Goal: Task Accomplishment & Management: Use online tool/utility

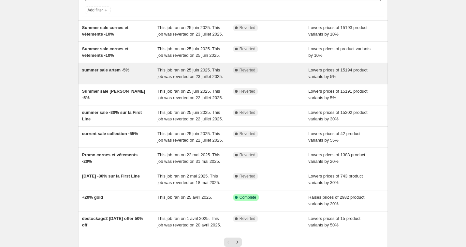
scroll to position [49, 0]
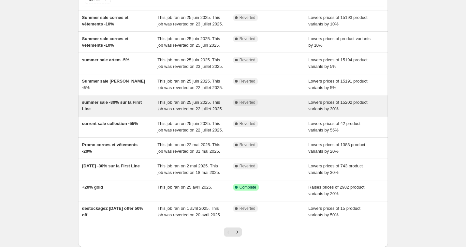
click at [134, 112] on div "summer sale -30% sur la First Line" at bounding box center [120, 105] width 76 height 13
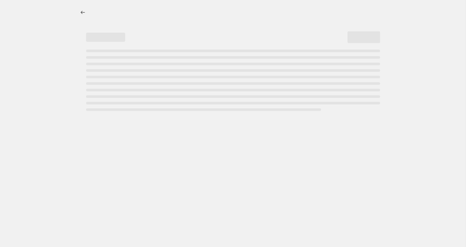
select select "percentage"
select select "collection"
select select "not_equal"
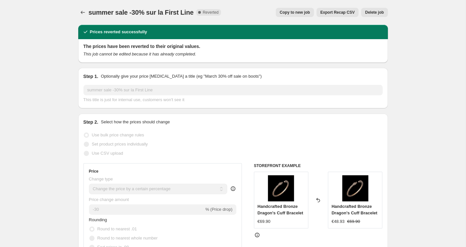
click at [307, 12] on span "Copy to new job" at bounding box center [295, 12] width 30 height 5
select select "percentage"
select select "collection"
select select "not_equal"
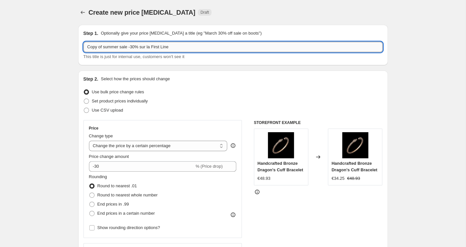
drag, startPoint x: 128, startPoint y: 46, endPoint x: 86, endPoint y: 45, distance: 42.1
click at [86, 45] on input "Copy of summer sale -30% sur la First Line" at bounding box center [232, 47] width 299 height 10
click at [152, 46] on input "Back to Battle septembre 2025 -30% sur la First Line" at bounding box center [232, 47] width 299 height 10
type input "Back to Battle septembre 2025 -20% sur la First Line"
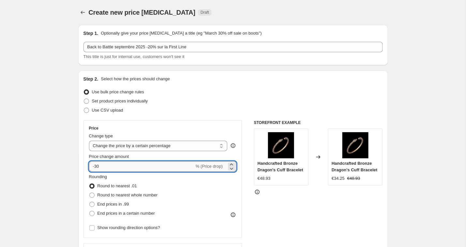
click at [95, 164] on input "-30" at bounding box center [141, 166] width 105 height 10
type input "-20"
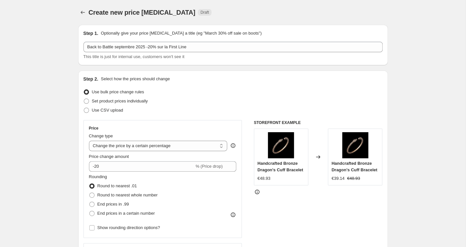
click at [159, 115] on div "Step 2. Select how the prices should change Use bulk price change rules Set pro…" at bounding box center [232, 185] width 299 height 218
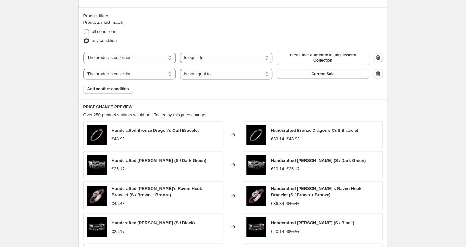
scroll to position [356, 0]
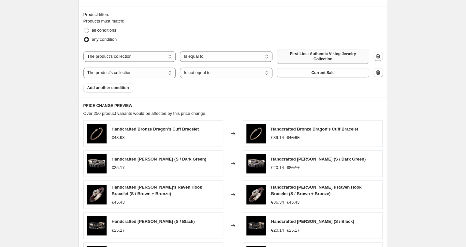
click at [332, 56] on span "First Line: Authentic Viking Jewelry Collection" at bounding box center [323, 56] width 85 height 10
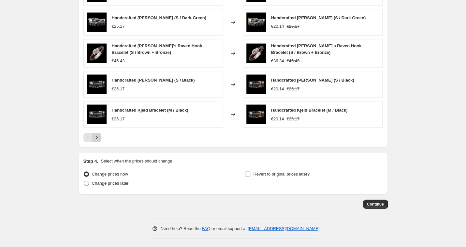
click at [96, 136] on icon "Next" at bounding box center [97, 137] width 2 height 3
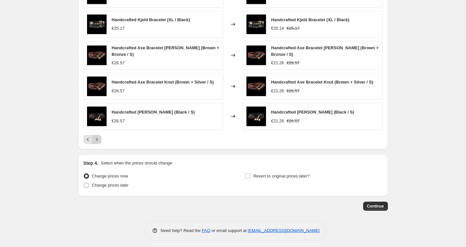
click at [97, 136] on icon "Next" at bounding box center [97, 139] width 7 height 7
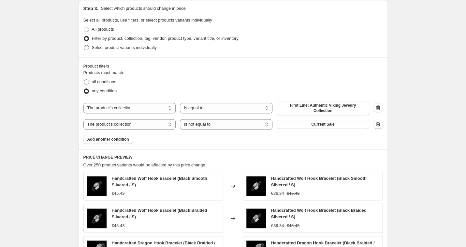
scroll to position [320, 0]
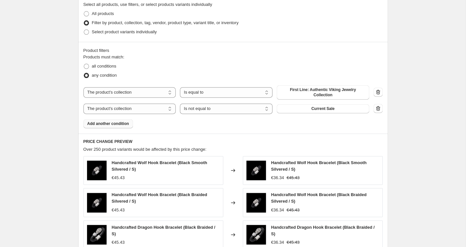
click at [122, 122] on span "Add another condition" at bounding box center [108, 123] width 42 height 5
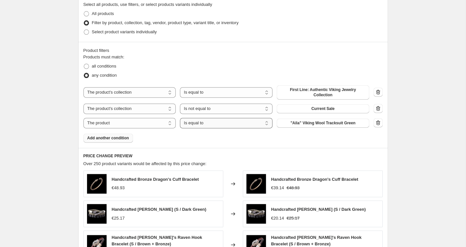
select select "not_equal"
select select "collection"
click at [313, 124] on span "All Viking Bracelets" at bounding box center [323, 122] width 37 height 5
click at [310, 133] on div "Products must match: all conditions any condition The product The product's col…" at bounding box center [232, 98] width 299 height 89
click at [313, 121] on span "All Viking Bracelets" at bounding box center [323, 122] width 37 height 5
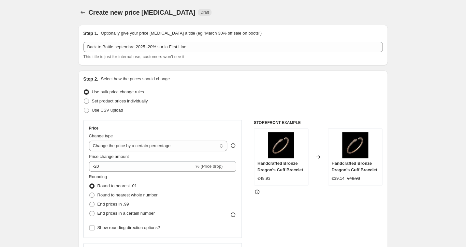
scroll to position [0, 0]
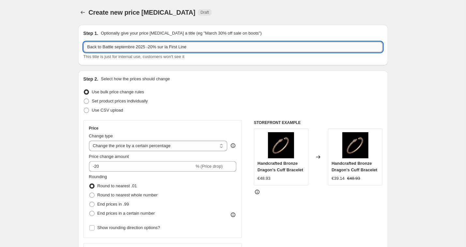
click at [125, 46] on input "Back to Battle septembre 2025 -20% sur la First Line" at bounding box center [232, 47] width 299 height 10
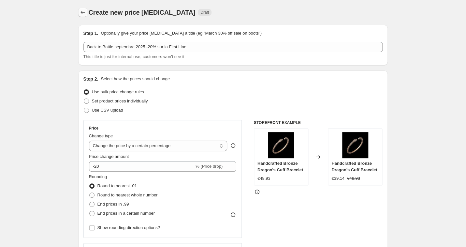
click at [87, 11] on button "Price change jobs" at bounding box center [82, 12] width 9 height 9
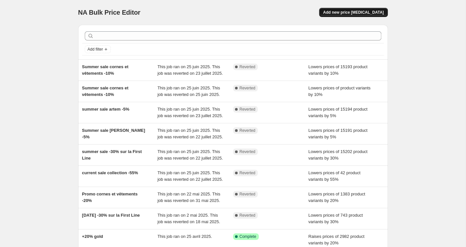
click at [355, 9] on button "Add new price [MEDICAL_DATA]" at bounding box center [353, 12] width 68 height 9
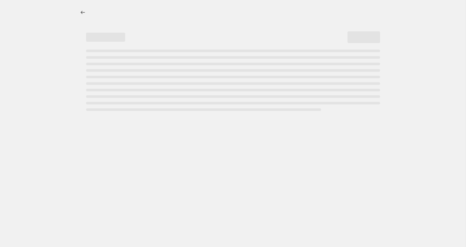
select select "percentage"
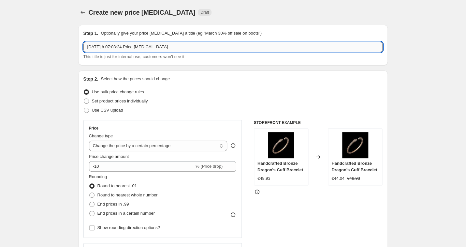
click at [117, 49] on input "[DATE] à 07:03:24 Price [MEDICAL_DATA]" at bounding box center [232, 47] width 299 height 10
paste input "Back to Battle septembre 2025 -20% sur la First Line"
type input "Back to Battle septembre 2025 -20% sur la First Line"
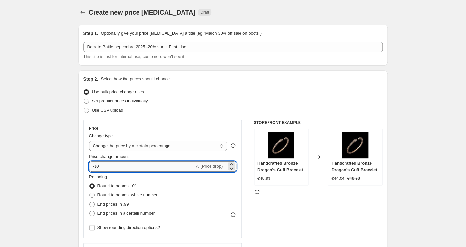
click at [96, 165] on input "-10" at bounding box center [141, 166] width 105 height 10
type input "-20"
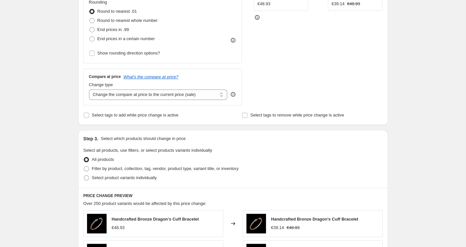
scroll to position [226, 0]
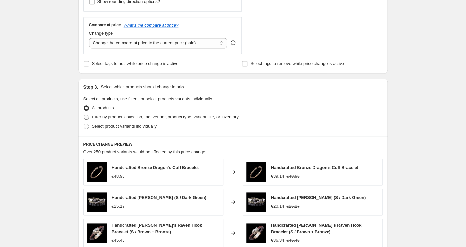
click at [90, 115] on label "Filter by product, collection, tag, vendor, product type, variant title, or inv…" at bounding box center [160, 116] width 155 height 9
click at [84, 115] on input "Filter by product, collection, tag, vendor, product type, variant title, or inv…" at bounding box center [84, 114] width 0 height 0
radio input "true"
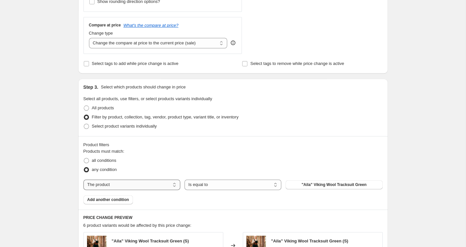
select select "collection"
click at [330, 184] on span "All Viking Bracelets" at bounding box center [334, 184] width 37 height 5
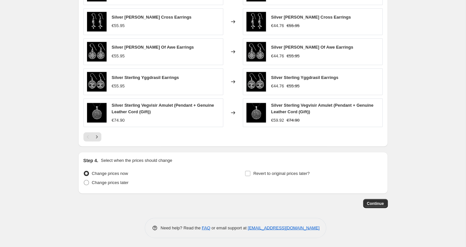
scroll to position [479, 0]
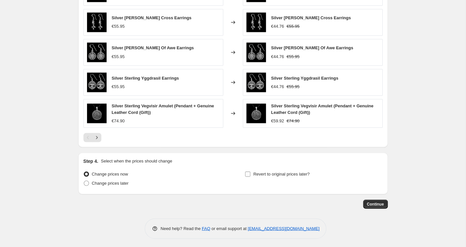
click at [289, 173] on span "Revert to original prices later?" at bounding box center [281, 173] width 56 height 5
click at [250, 173] on input "Revert to original prices later?" at bounding box center [247, 173] width 5 height 5
checkbox input "true"
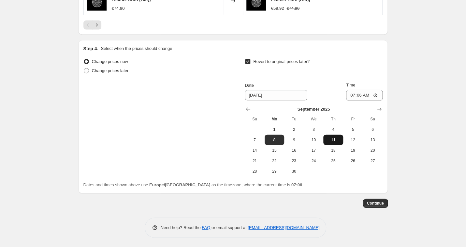
scroll to position [590, 0]
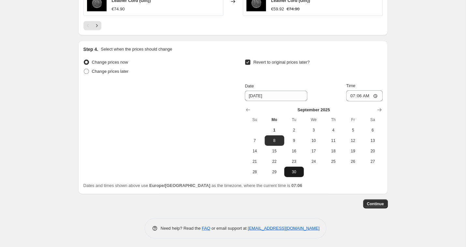
click at [293, 170] on span "30" at bounding box center [294, 171] width 14 height 5
type input "[DATE]"
click at [367, 91] on input "07:06" at bounding box center [364, 95] width 37 height 11
type input "23:59"
click at [368, 67] on div "Revert to original prices later?" at bounding box center [314, 68] width 138 height 20
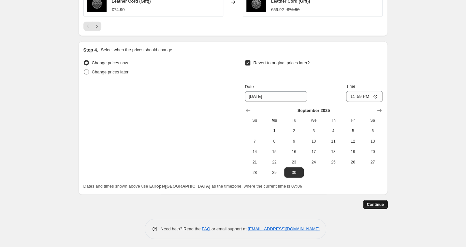
scroll to position [586, 0]
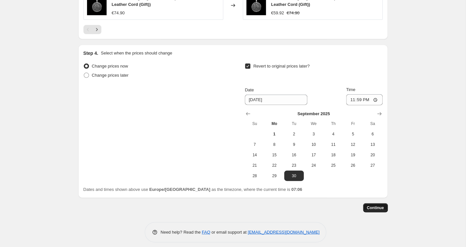
click at [379, 205] on span "Continue" at bounding box center [375, 207] width 17 height 5
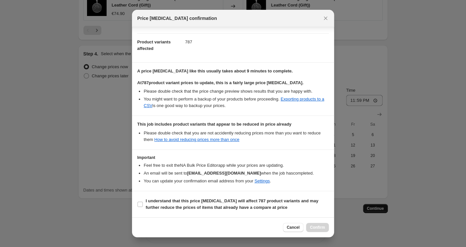
scroll to position [70, 0]
click at [141, 201] on html "Home Settings Plans Skip to content Create new price [MEDICAL_DATA]. This page …" at bounding box center [233, 123] width 466 height 247
drag, startPoint x: 379, startPoint y: 205, endPoint x: 140, endPoint y: 204, distance: 238.6
click at [140, 204] on html "Home Settings Plans Skip to content Create new price [MEDICAL_DATA]. This page …" at bounding box center [233, 123] width 466 height 247
click at [140, 202] on html "Home Settings Plans Skip to content Create new price [MEDICAL_DATA]. This page …" at bounding box center [233, 123] width 466 height 247
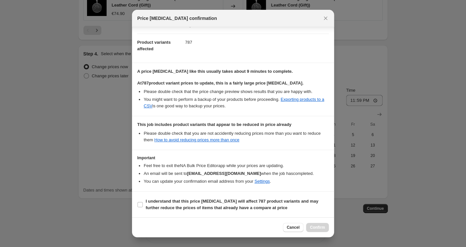
click at [140, 204] on html "Home Settings Plans Skip to content Create new price [MEDICAL_DATA]. This page …" at bounding box center [233, 123] width 466 height 247
drag, startPoint x: 140, startPoint y: 204, endPoint x: 327, endPoint y: 17, distance: 264.1
click at [327, 17] on html "Home Settings Plans Skip to content Create new price [MEDICAL_DATA]. This page …" at bounding box center [233, 123] width 466 height 247
drag, startPoint x: 327, startPoint y: 17, endPoint x: 324, endPoint y: 18, distance: 3.3
click at [324, 18] on html "Home Settings Plans Skip to content Create new price [MEDICAL_DATA]. This page …" at bounding box center [233, 123] width 466 height 247
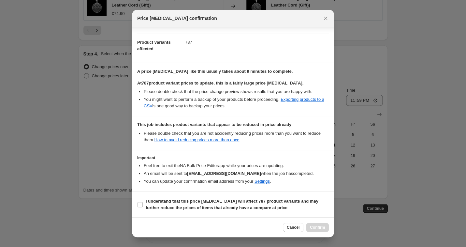
click at [326, 17] on html "Home Settings Plans Skip to content Create new price [MEDICAL_DATA]. This page …" at bounding box center [233, 123] width 466 height 247
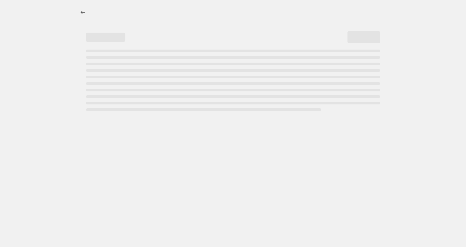
select select "percentage"
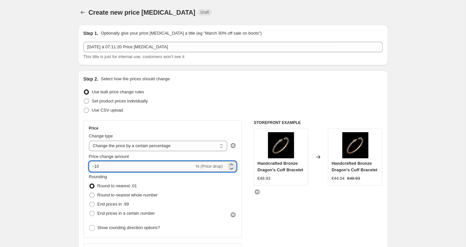
click at [97, 165] on input "-10" at bounding box center [141, 166] width 105 height 10
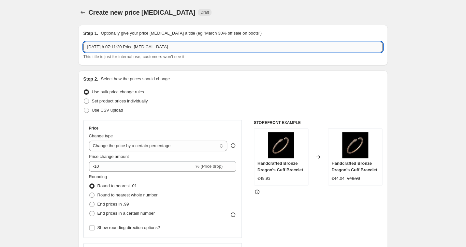
click at [141, 47] on input "1 sept. 2025 à 07:11:20 Price change job" at bounding box center [232, 47] width 299 height 10
paste input "Back to Battle septembre 2025 -20% sur la First Line"
type input "Back to Battle septembre 2025 -20% sur la First Line"
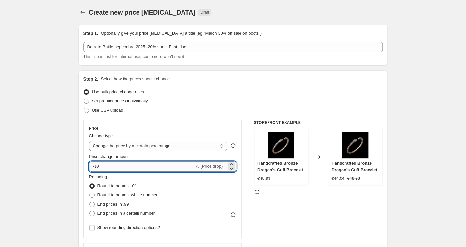
click at [96, 165] on input "-10" at bounding box center [141, 166] width 105 height 10
type input "-20"
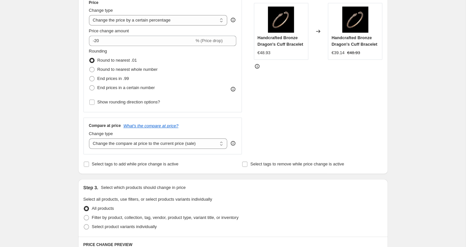
scroll to position [169, 0]
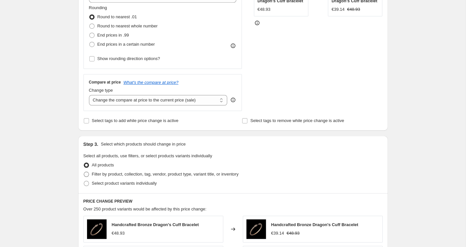
click at [103, 173] on span "Filter by product, collection, tag, vendor, product type, variant title, or inv…" at bounding box center [165, 173] width 147 height 5
click at [84, 172] on input "Filter by product, collection, tag, vendor, product type, variant title, or inv…" at bounding box center [84, 171] width 0 height 0
radio input "true"
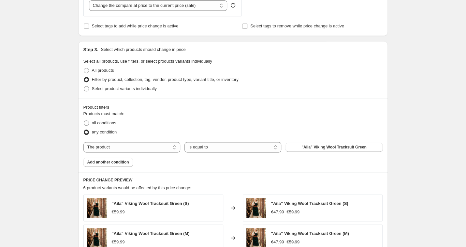
scroll to position [270, 0]
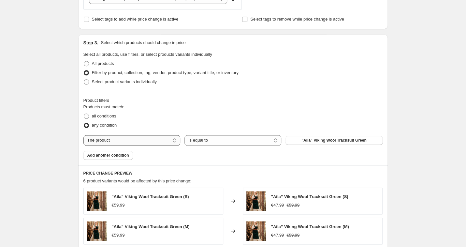
select select "collection"
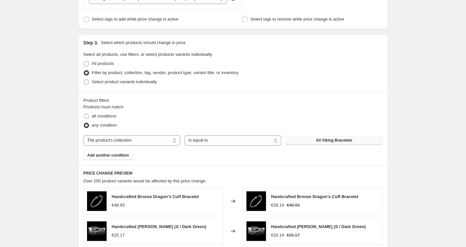
click at [322, 139] on span "All Viking Bracelets" at bounding box center [334, 140] width 37 height 5
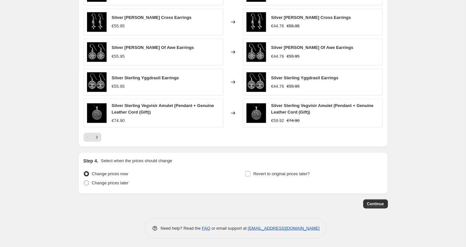
scroll to position [479, 0]
click at [279, 171] on span "Revert to original prices later?" at bounding box center [281, 173] width 56 height 5
click at [250, 171] on input "Revert to original prices later?" at bounding box center [247, 173] width 5 height 5
checkbox input "true"
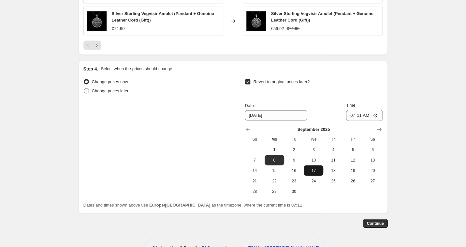
scroll to position [580, 0]
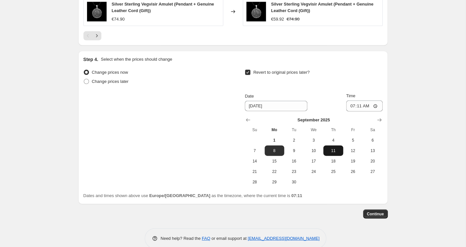
drag, startPoint x: 293, startPoint y: 179, endPoint x: 325, endPoint y: 145, distance: 46.6
click at [293, 179] on span "30" at bounding box center [294, 181] width 14 height 5
type input "[DATE]"
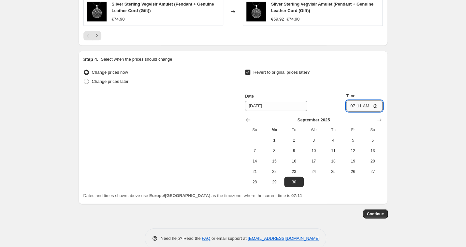
click at [366, 104] on input "07:11" at bounding box center [364, 105] width 37 height 11
type input "23:59"
click at [340, 192] on div "Dates and times shown above use Europe/Paris as the timezone, where the current…" at bounding box center [232, 195] width 299 height 7
click at [372, 214] on span "Continue" at bounding box center [375, 213] width 17 height 5
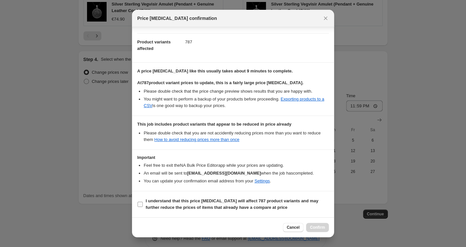
scroll to position [70, 0]
click at [141, 204] on input "I understand that this price [MEDICAL_DATA] will affect 787 product variants an…" at bounding box center [140, 204] width 5 height 5
checkbox input "true"
click at [329, 228] on div "Cancel Confirm" at bounding box center [233, 227] width 202 height 20
click at [317, 227] on span "Confirm" at bounding box center [317, 227] width 15 height 5
